Goal: Find specific page/section: Find specific page/section

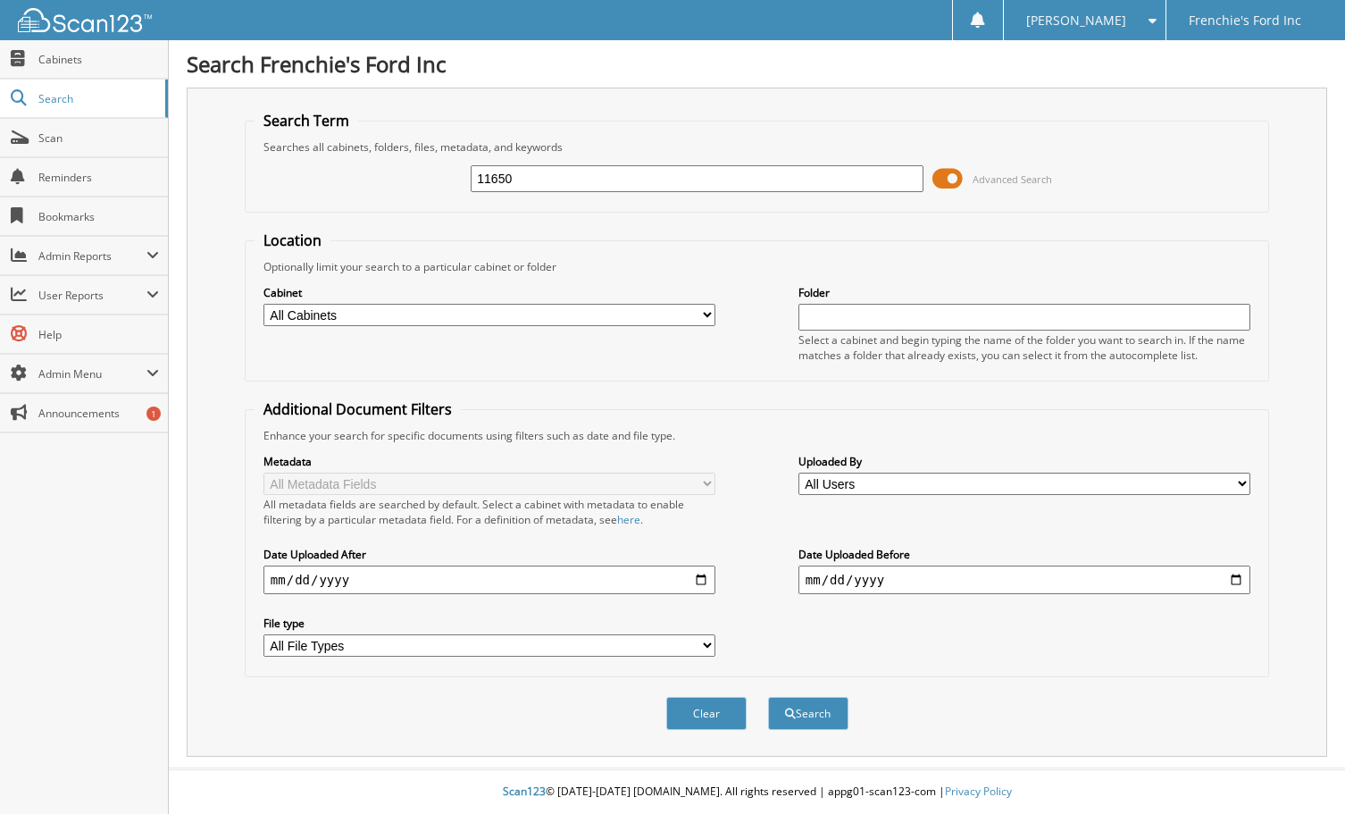
type input "11650"
click at [768, 697] on button "Search" at bounding box center [808, 713] width 80 height 33
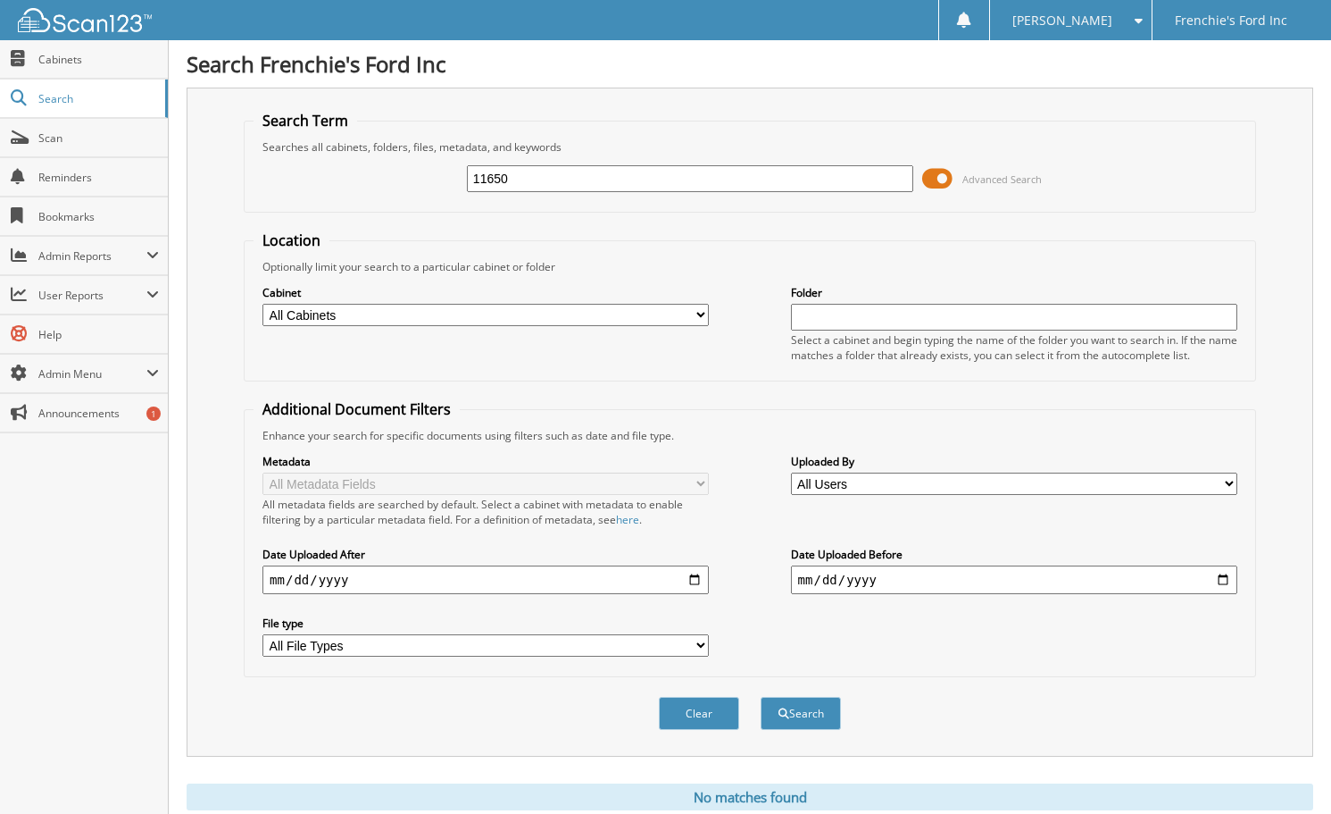
click at [828, 316] on input "text" at bounding box center [1014, 317] width 447 height 27
type input "[PERSON_NAME]"
click at [797, 721] on button "Search" at bounding box center [801, 713] width 80 height 33
click at [967, 487] on select "All Users [PERSON_NAME] [PERSON_NAME] [PERSON_NAME] [PERSON_NAME] [PERSON_NAME]…" at bounding box center [1014, 483] width 447 height 22
select select "28751"
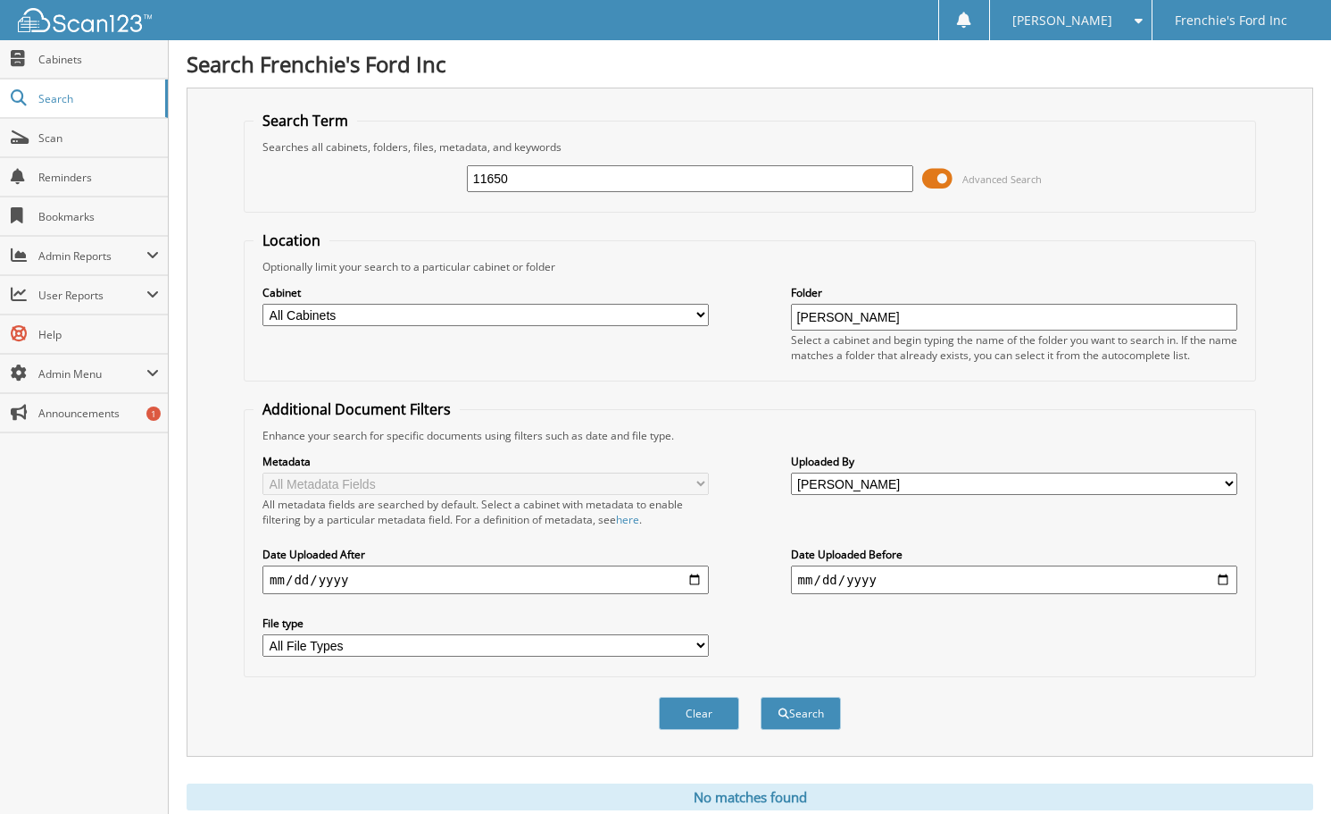
click at [791, 472] on select "All Users [PERSON_NAME] [PERSON_NAME] [PERSON_NAME] [PERSON_NAME] [PERSON_NAME]…" at bounding box center [1014, 483] width 447 height 22
click at [1039, 569] on input "date" at bounding box center [1014, 579] width 447 height 29
click at [796, 718] on button "Search" at bounding box center [801, 713] width 80 height 33
click at [659, 186] on input "11650" at bounding box center [690, 178] width 447 height 27
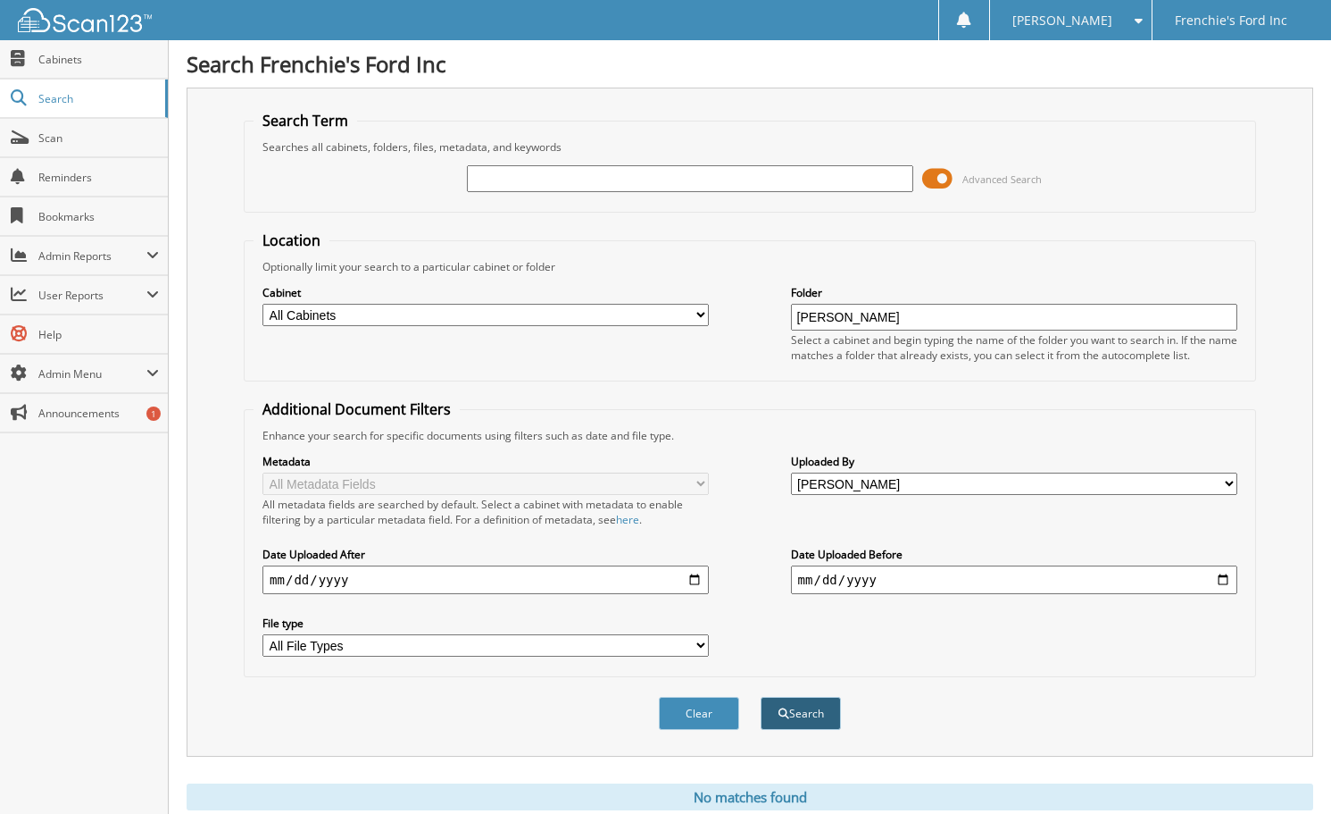
click at [796, 712] on button "Search" at bounding box center [801, 713] width 80 height 33
click at [74, 60] on span "Cabinets" at bounding box center [98, 59] width 121 height 15
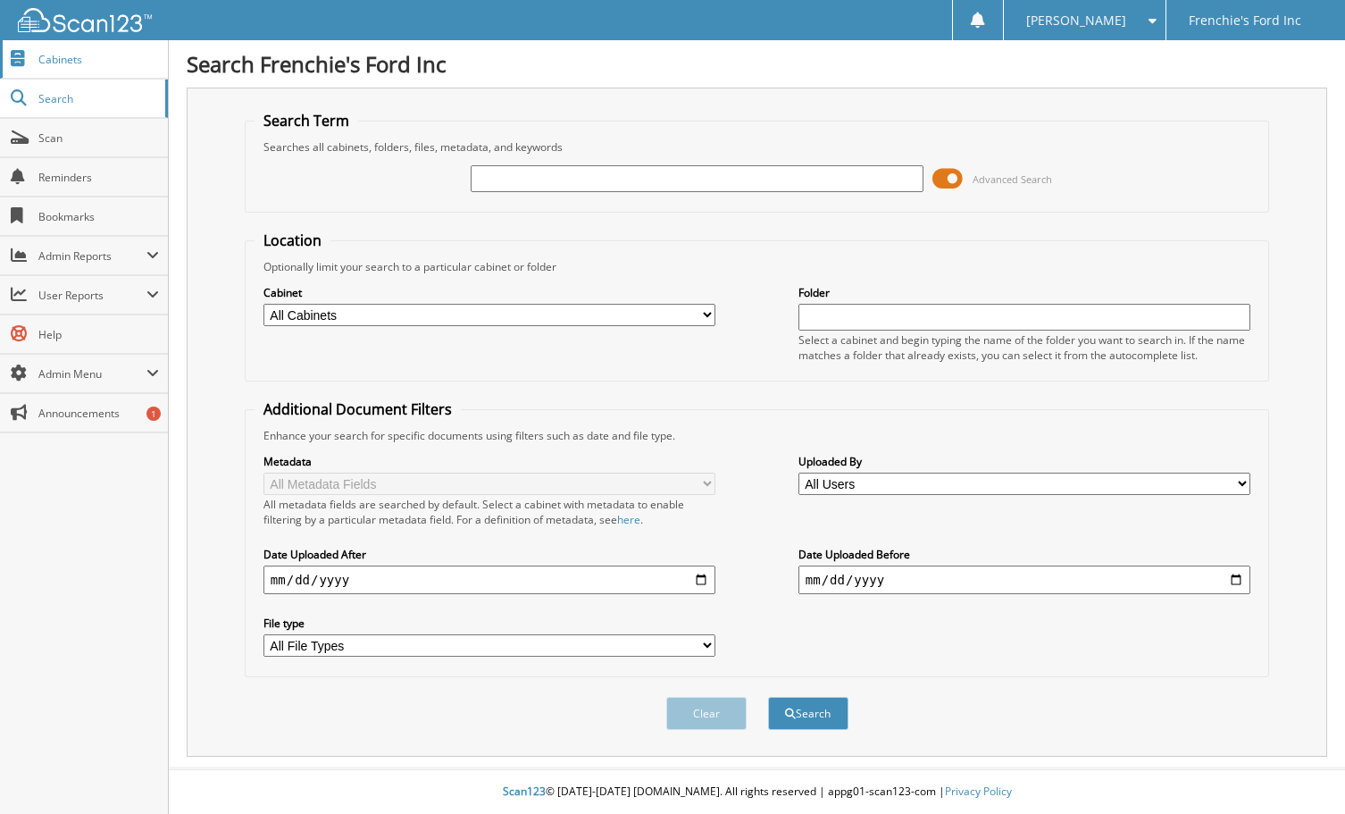
click at [44, 71] on link "Cabinets" at bounding box center [84, 59] width 168 height 38
